Goal: Task Accomplishment & Management: Manage account settings

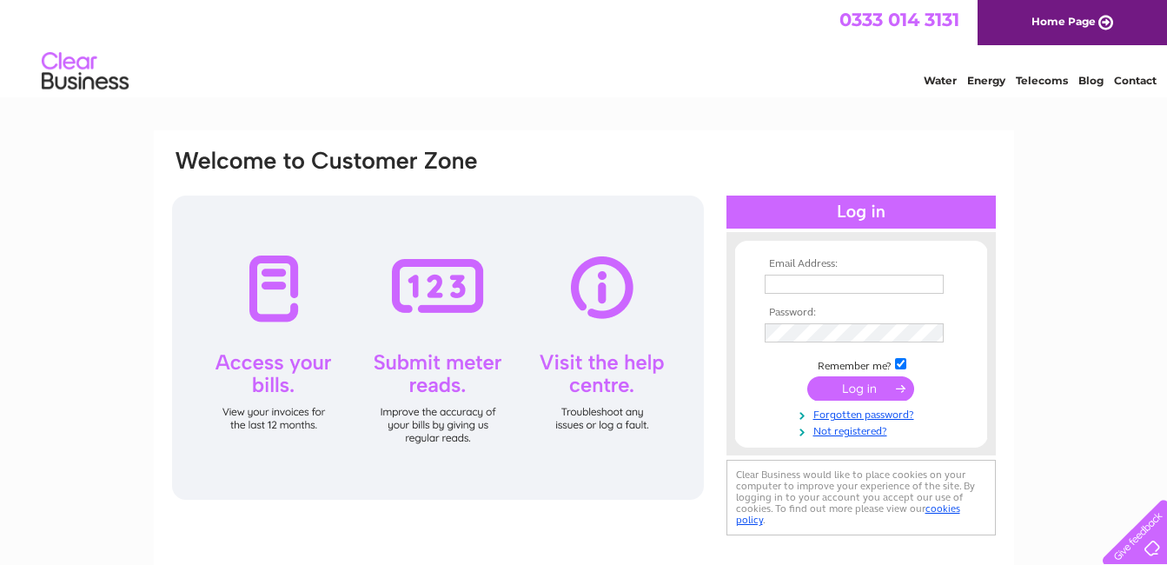
type input "info@brockhallcoachworks.co.uk"
click at [833, 384] on input "submit" at bounding box center [860, 388] width 107 height 24
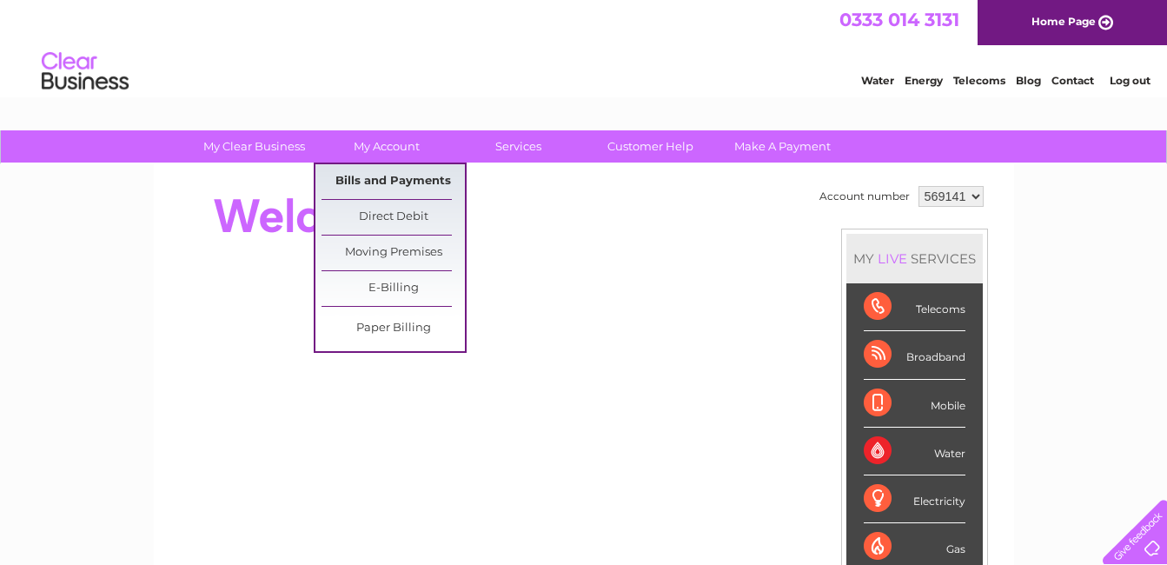
click at [379, 182] on link "Bills and Payments" at bounding box center [392, 181] width 143 height 35
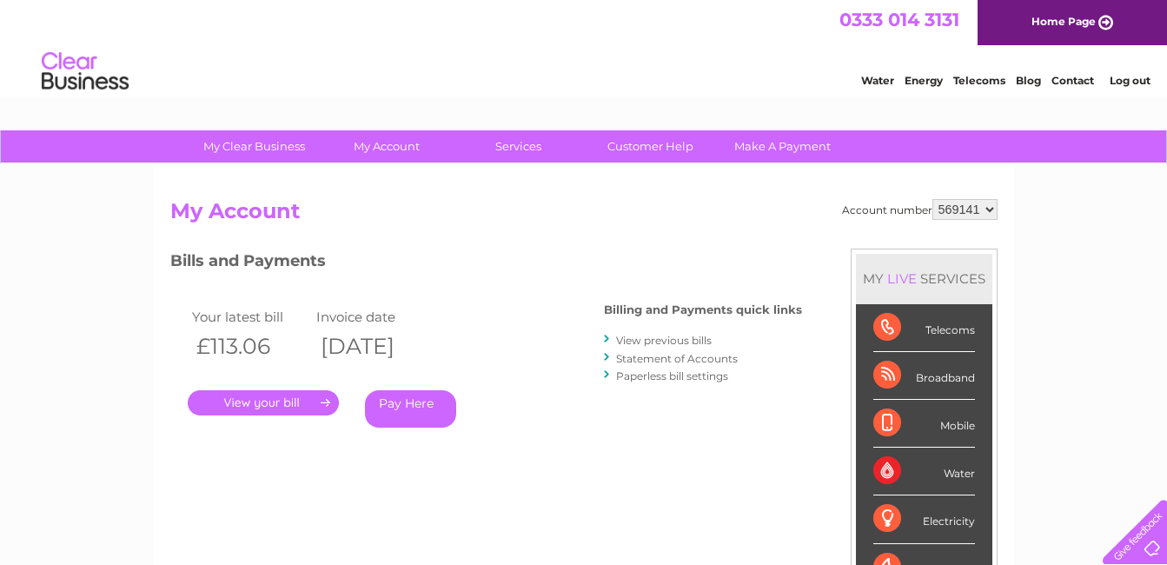
click at [633, 336] on link "View previous bills" at bounding box center [664, 340] width 96 height 13
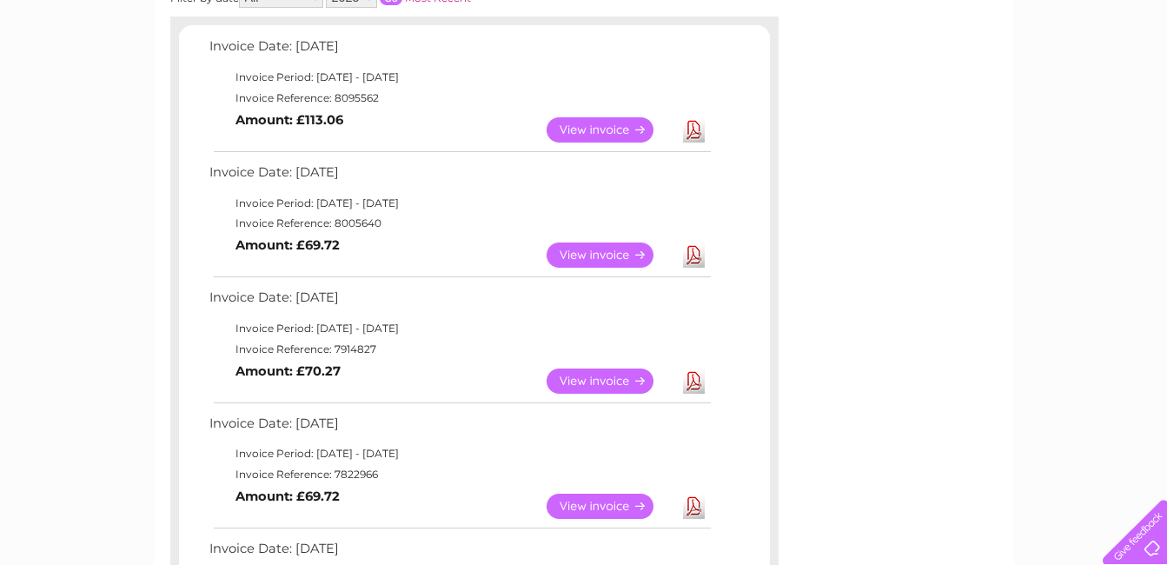
scroll to position [261, 0]
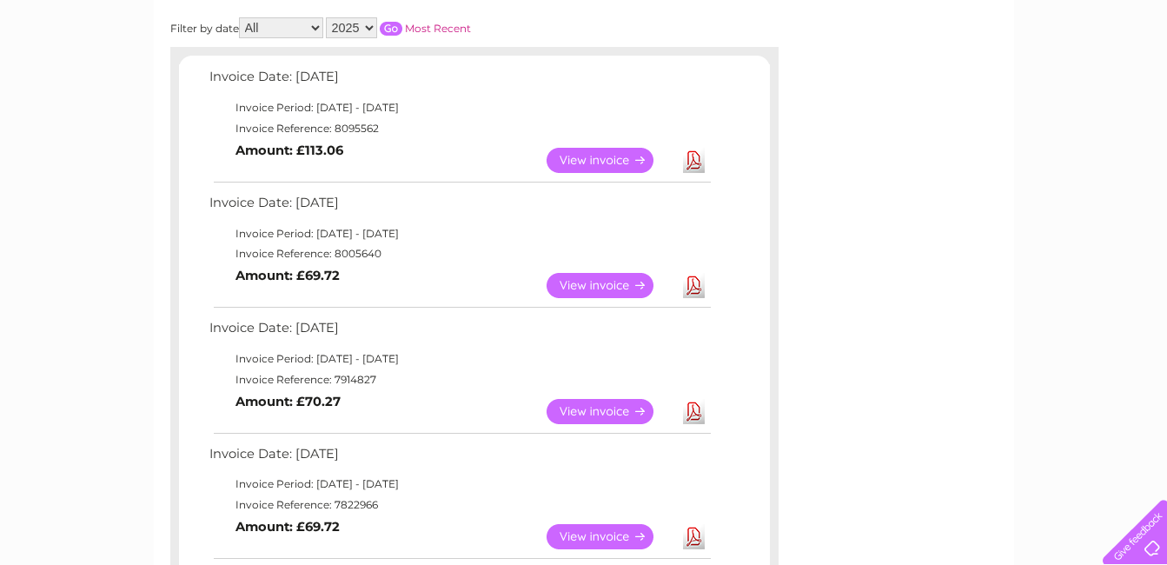
click at [611, 160] on link "View" at bounding box center [610, 160] width 128 height 25
click at [591, 273] on link "View" at bounding box center [610, 284] width 128 height 25
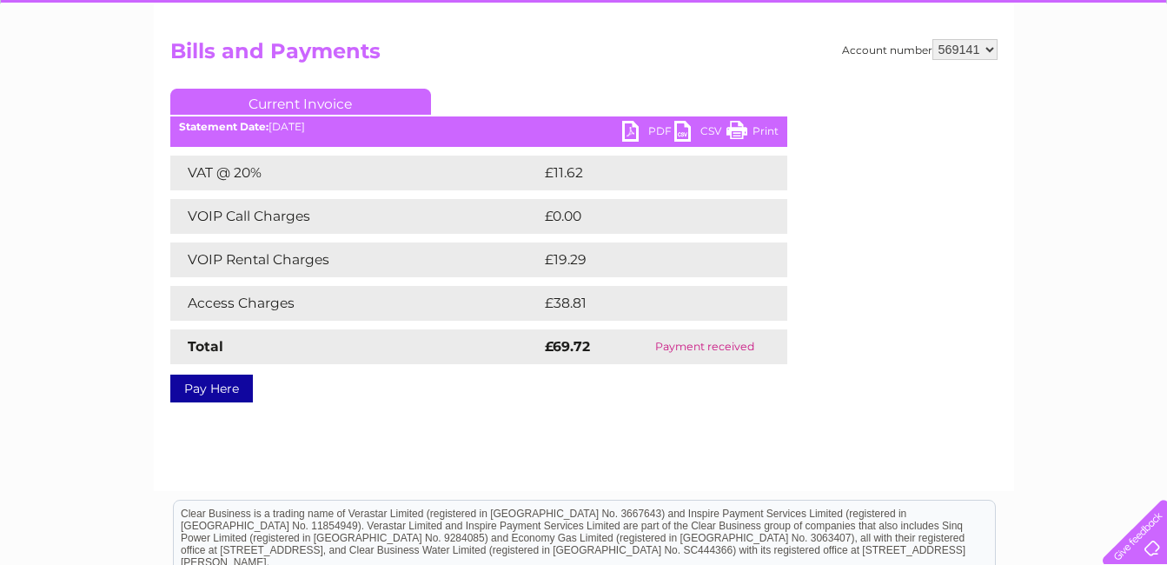
scroll to position [174, 0]
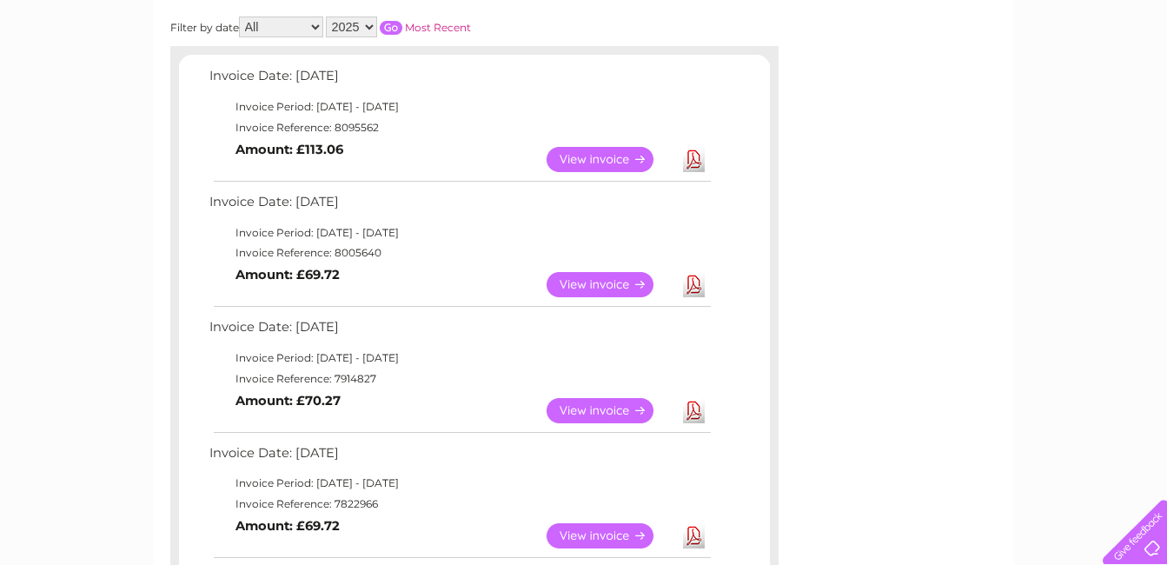
click at [578, 155] on link "View" at bounding box center [610, 159] width 128 height 25
